Goal: Information Seeking & Learning: Learn about a topic

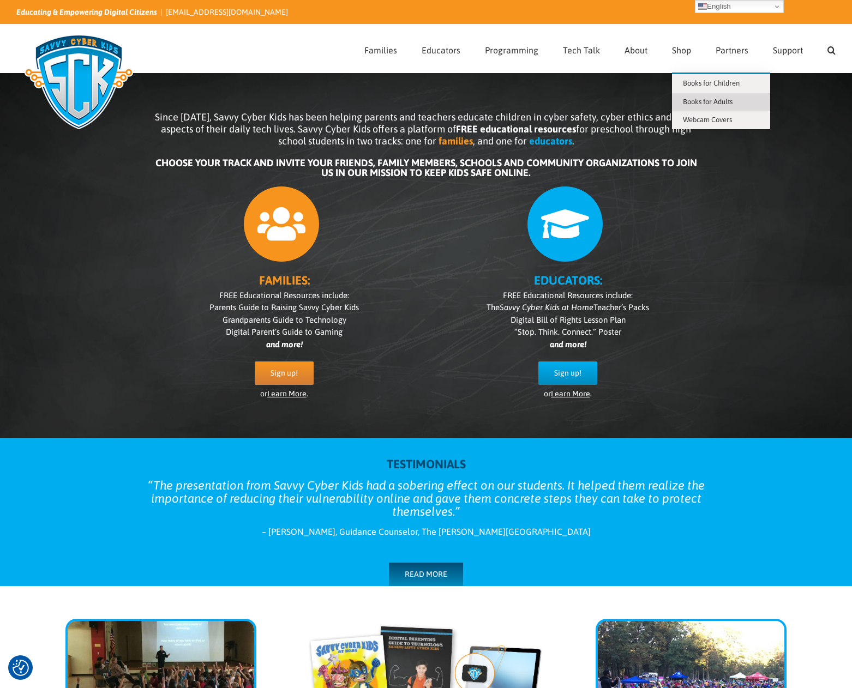
click at [698, 103] on span "Books for Adults" at bounding box center [708, 102] width 50 height 8
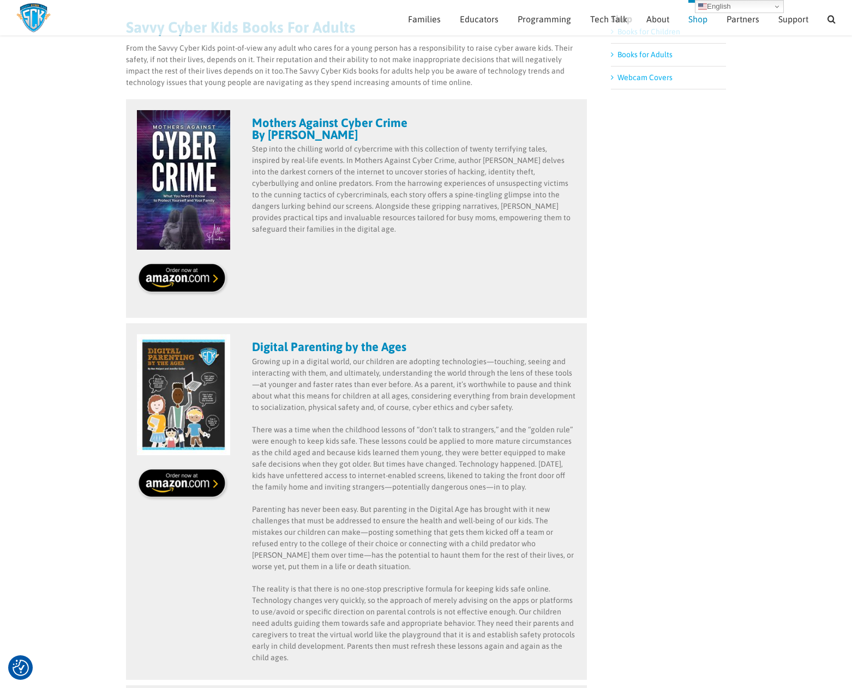
scroll to position [137, 0]
click at [201, 480] on img at bounding box center [183, 485] width 93 height 34
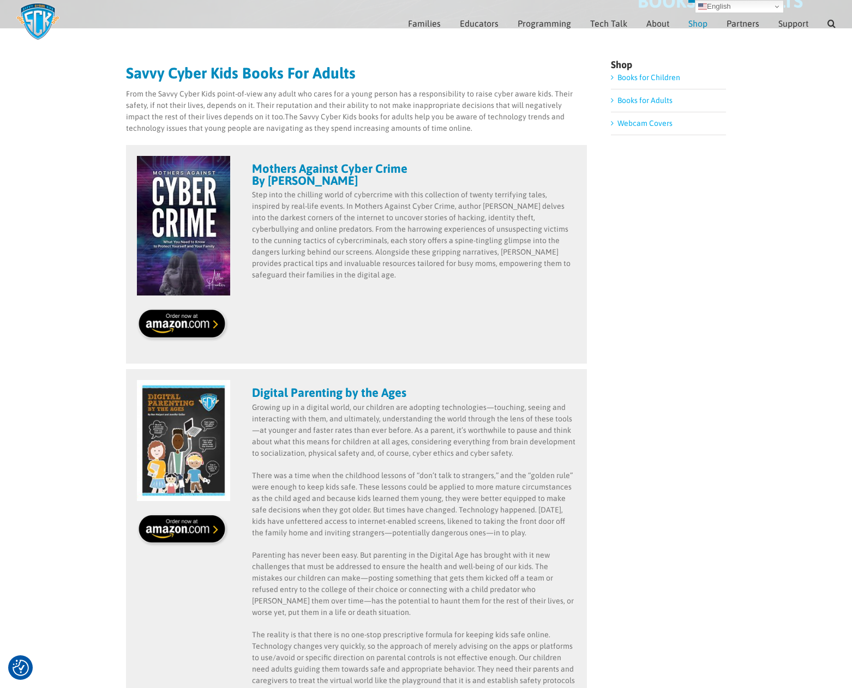
scroll to position [99, 0]
